Goal: Find specific fact: Find specific fact

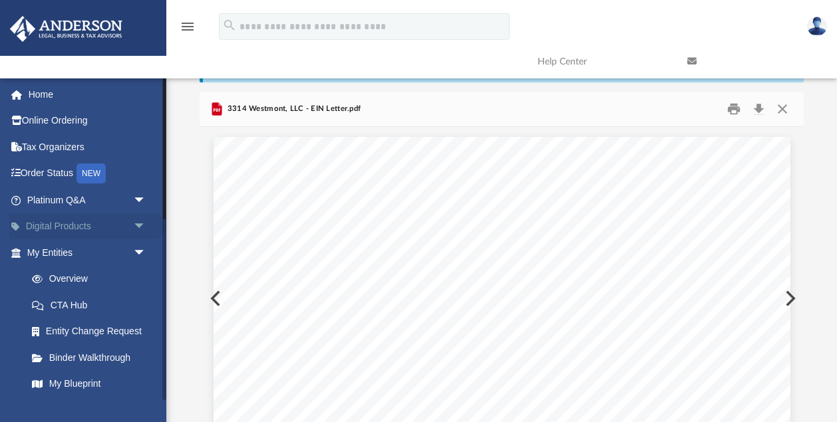
scroll to position [303, 603]
click at [65, 246] on link "My Entities arrow_drop_down" at bounding box center [87, 252] width 157 height 27
click at [77, 277] on link "Overview" at bounding box center [93, 279] width 148 height 27
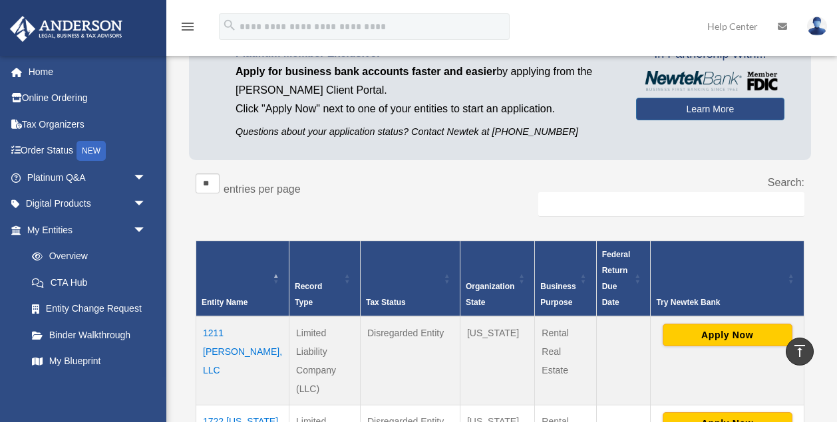
scroll to position [126, 0]
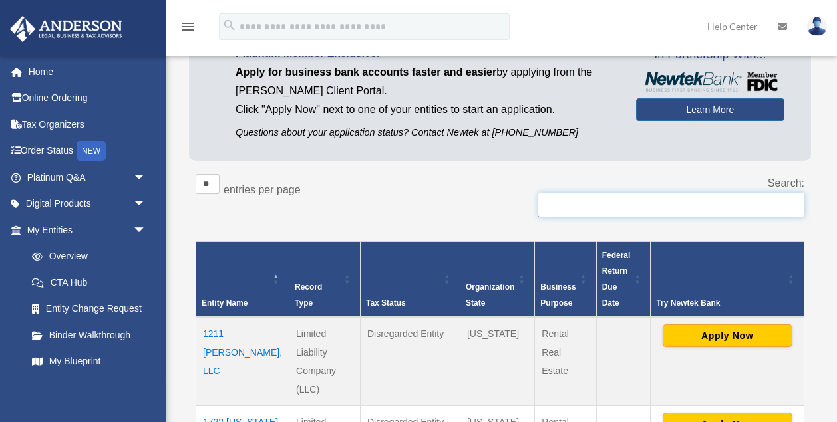
click at [611, 207] on input "Search:" at bounding box center [671, 205] width 266 height 25
type input "*"
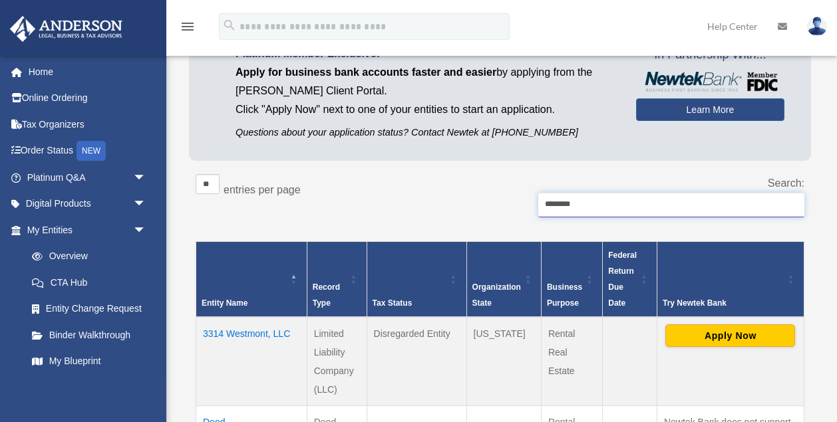
type input "********"
click at [239, 331] on td "3314 Westmont, LLC" at bounding box center [251, 361] width 111 height 89
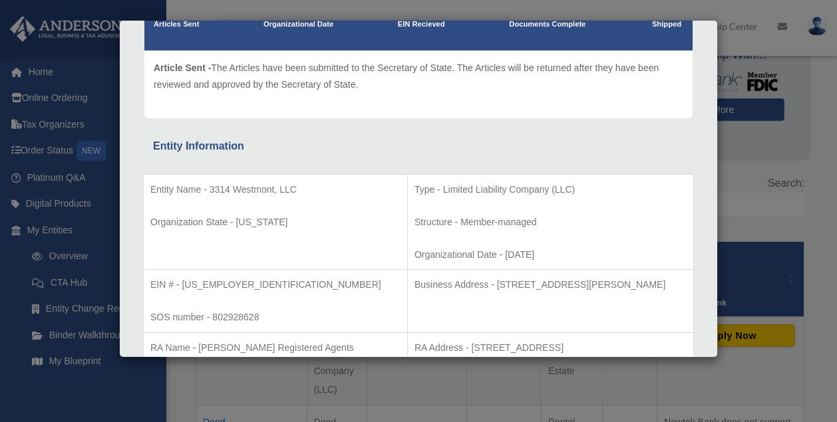
scroll to position [182, 0]
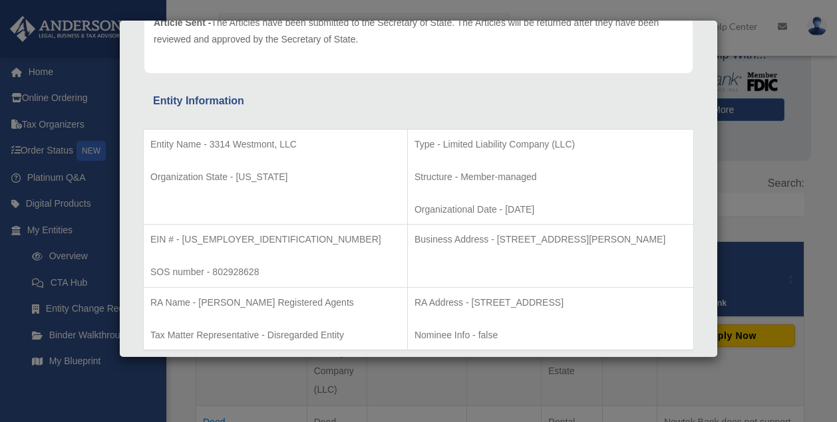
drag, startPoint x: 444, startPoint y: 235, endPoint x: 661, endPoint y: 241, distance: 217.0
click at [659, 241] on p "Business Address - 3225 McLeod Dr, Suite 100, Las Vegas, NV 89121" at bounding box center [550, 239] width 272 height 17
copy p "3225 McLeod Dr, Suite 100, Las Vegas, NV 89121"
